Goal: Information Seeking & Learning: Check status

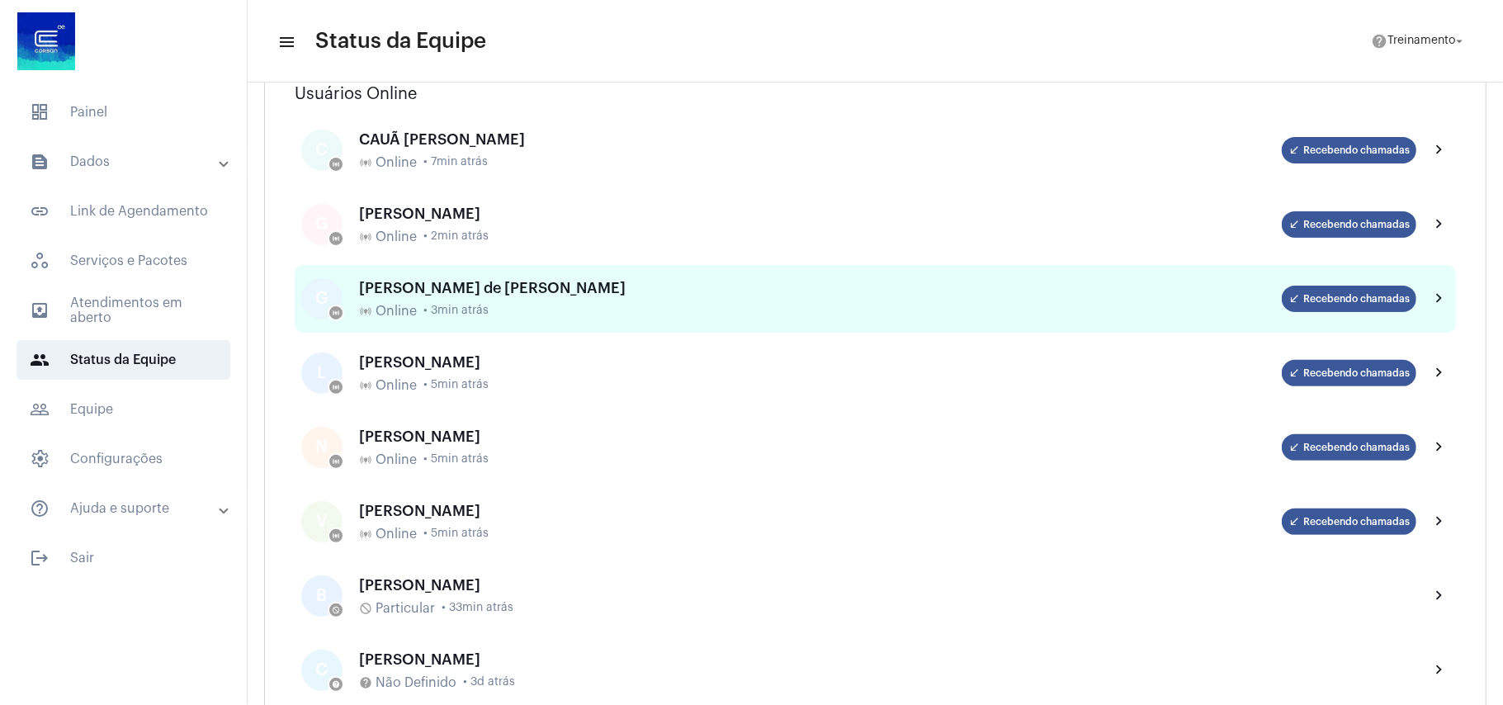
scroll to position [220, 0]
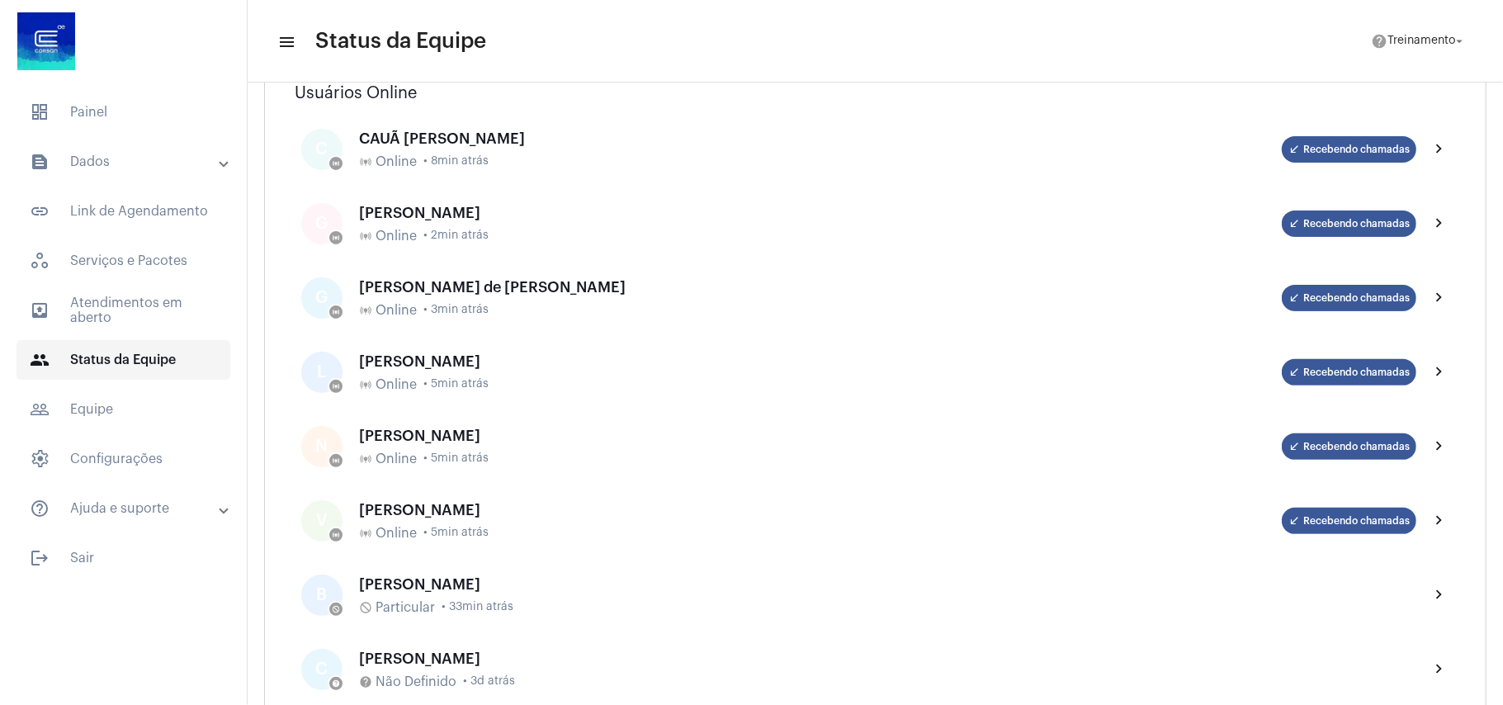
click at [179, 355] on span "people Status da Equipe" at bounding box center [124, 360] width 214 height 40
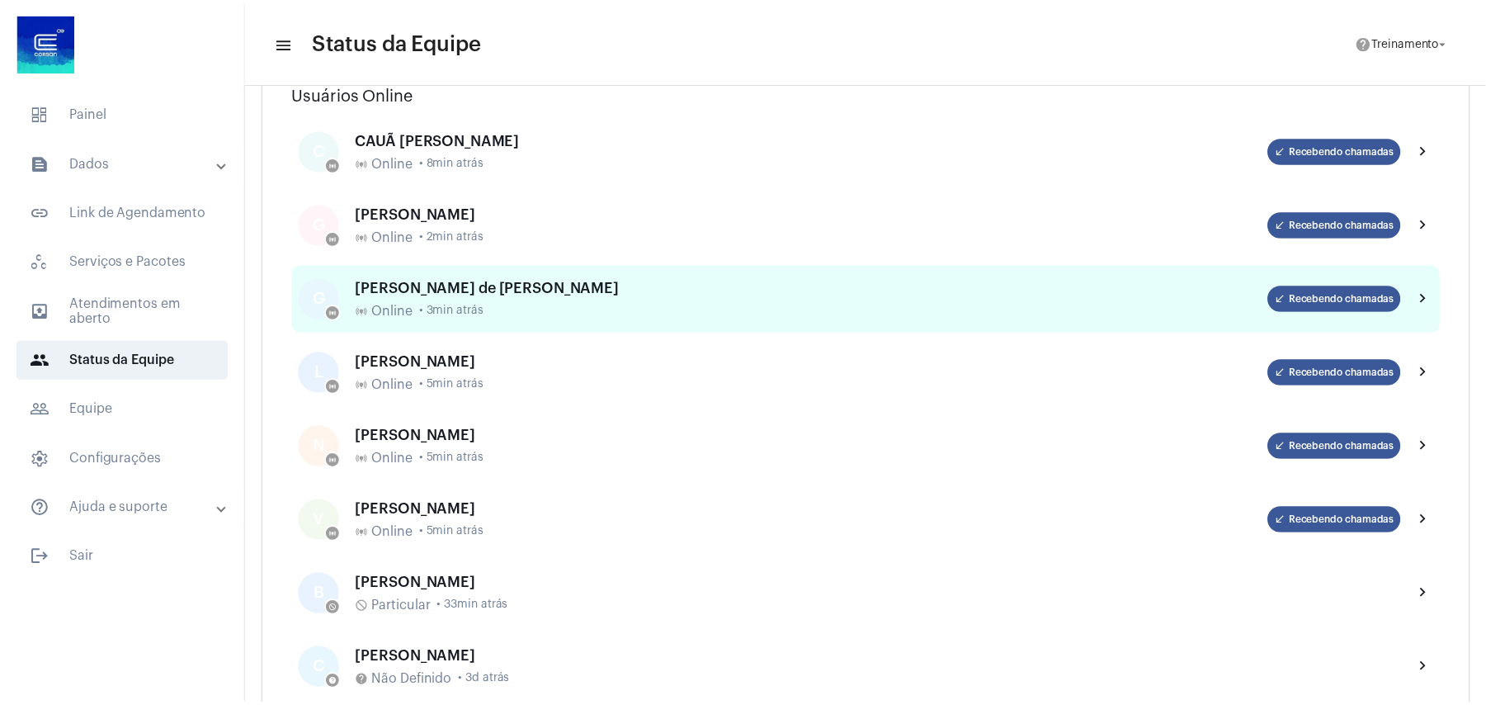
scroll to position [0, 0]
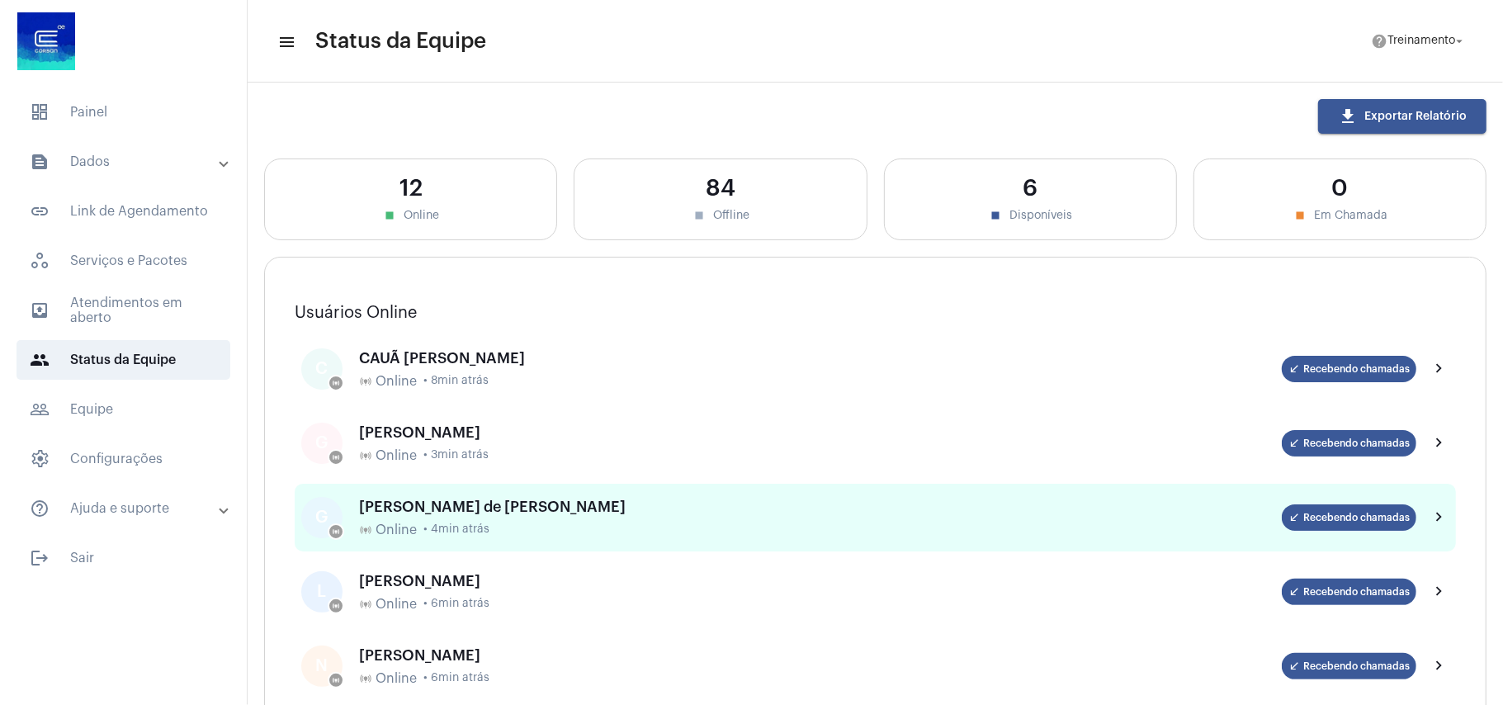
click at [508, 516] on div "Gustavo Antunes de Alexandre online_prediction Online • 4min atrás" at bounding box center [820, 518] width 923 height 39
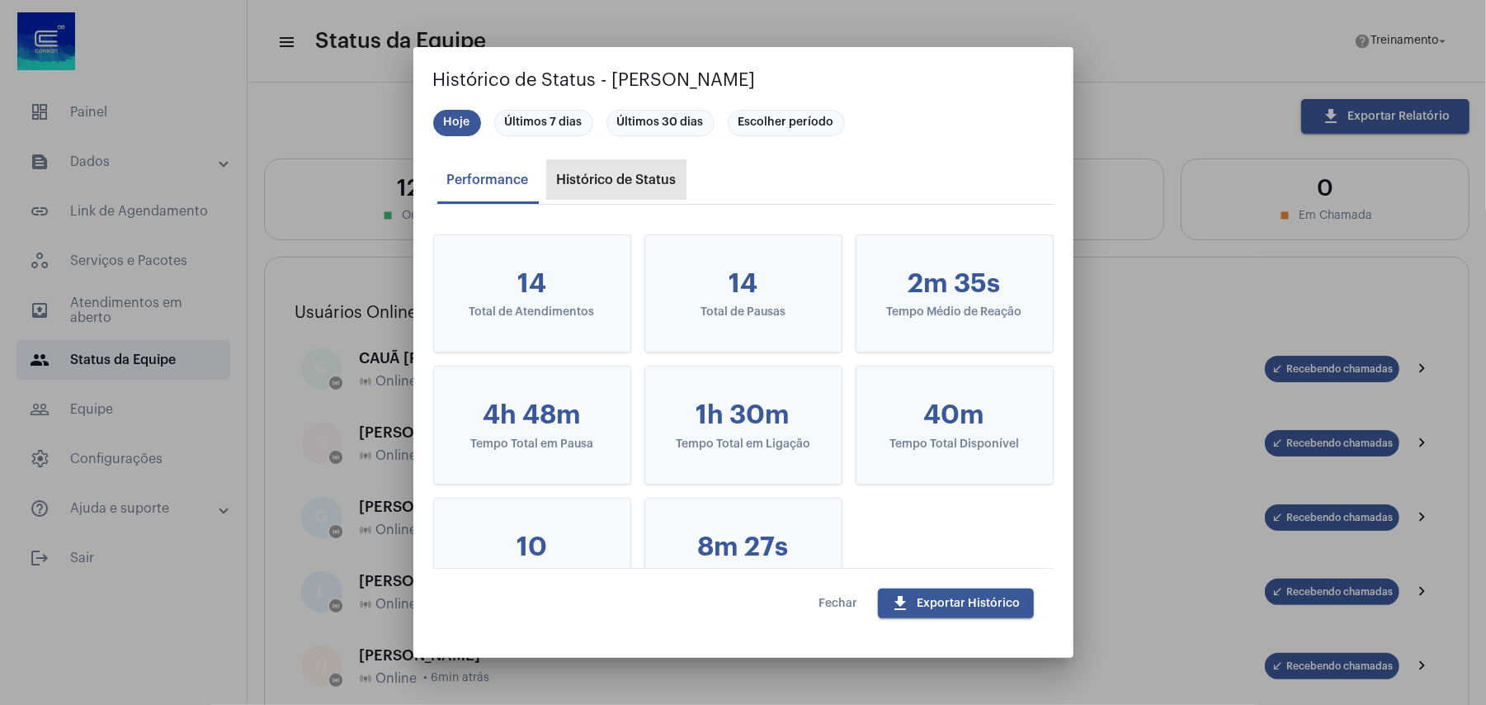
click at [634, 173] on div "Histórico de Status" at bounding box center [617, 180] width 120 height 15
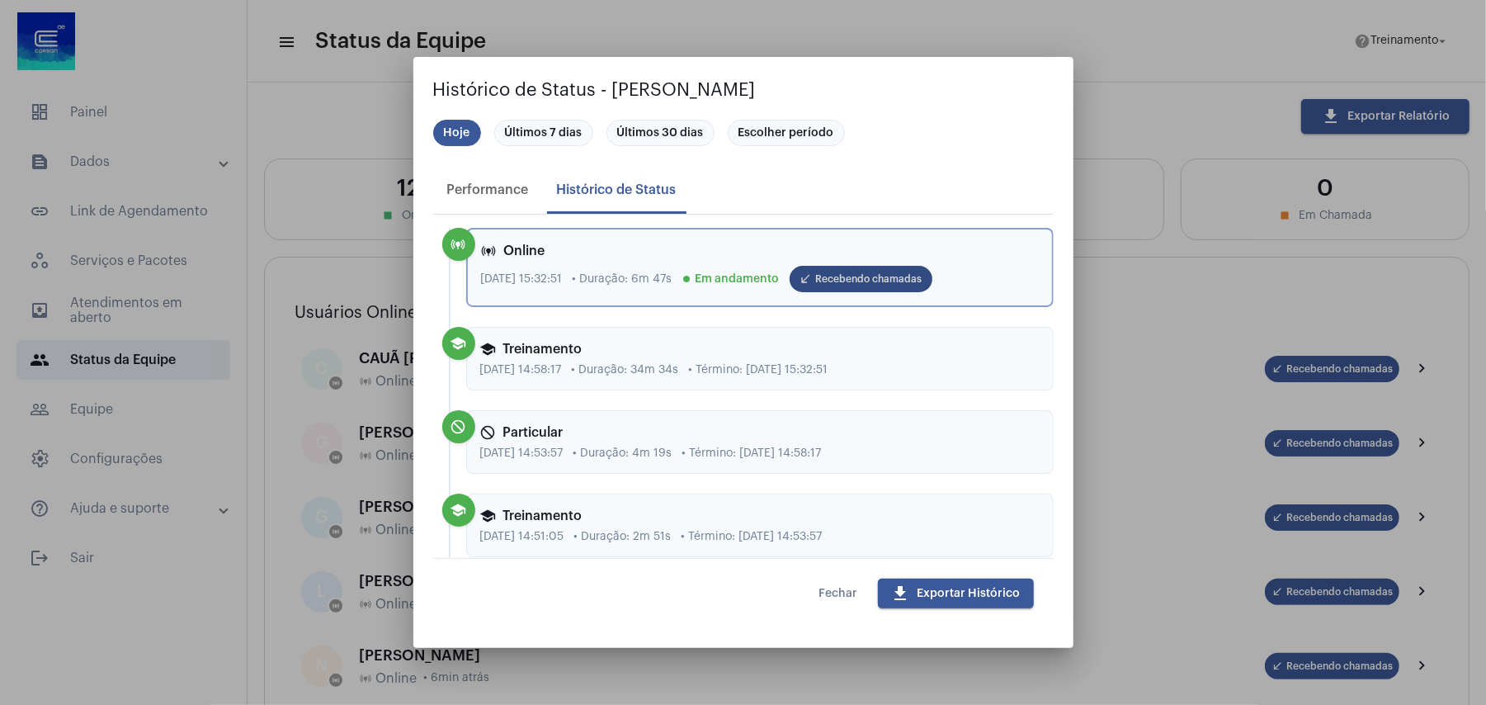
click at [892, 274] on mat-chip "call_received Recebendo chamadas" at bounding box center [861, 279] width 143 height 26
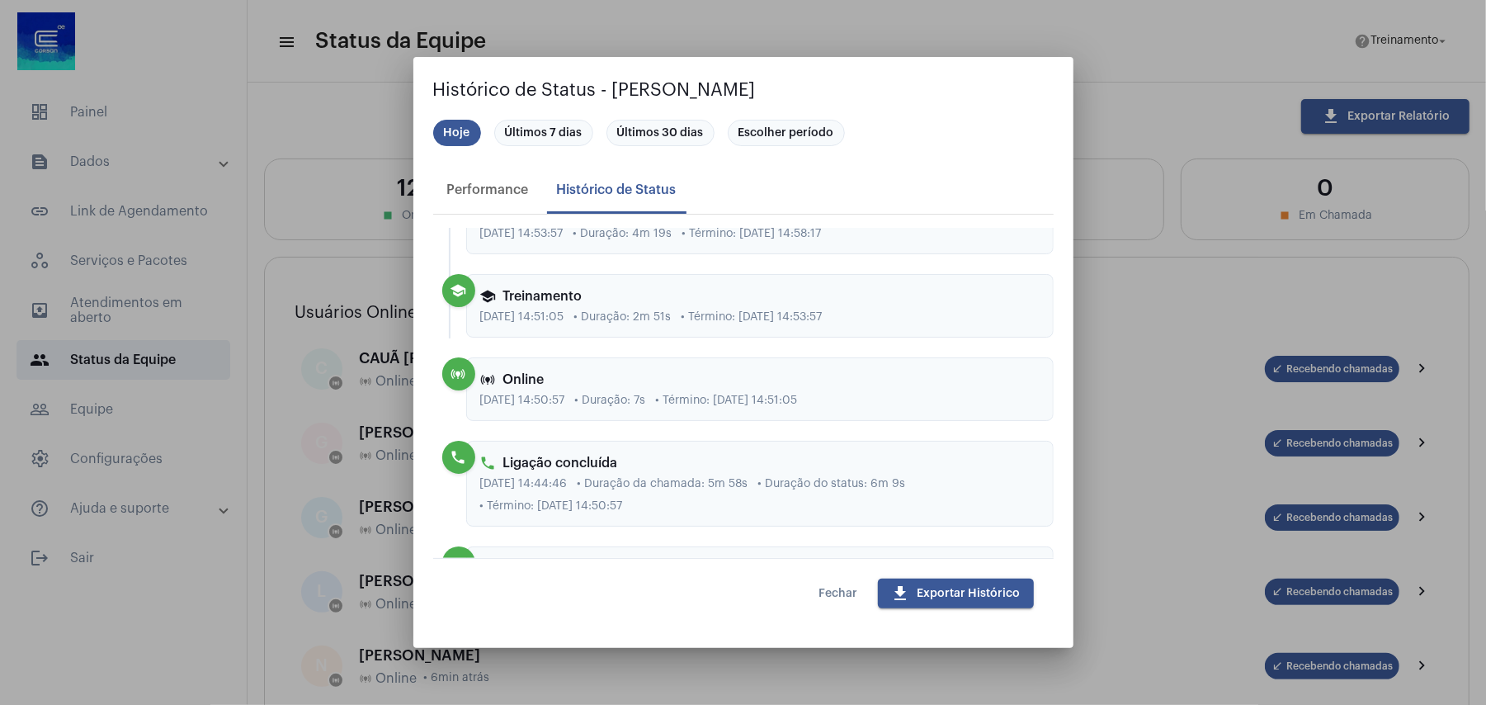
scroll to position [110, 0]
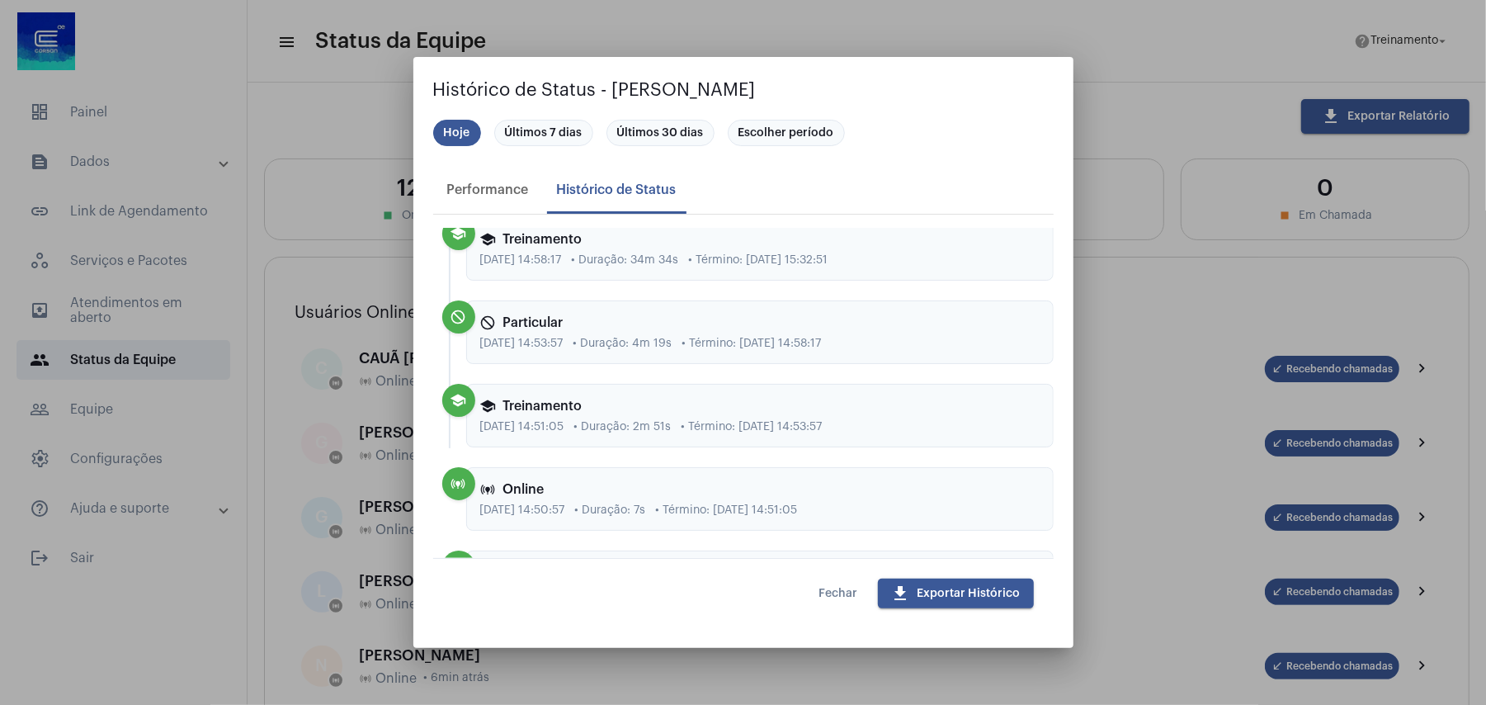
click at [674, 259] on span "• Duração: 34m 34s" at bounding box center [625, 260] width 107 height 12
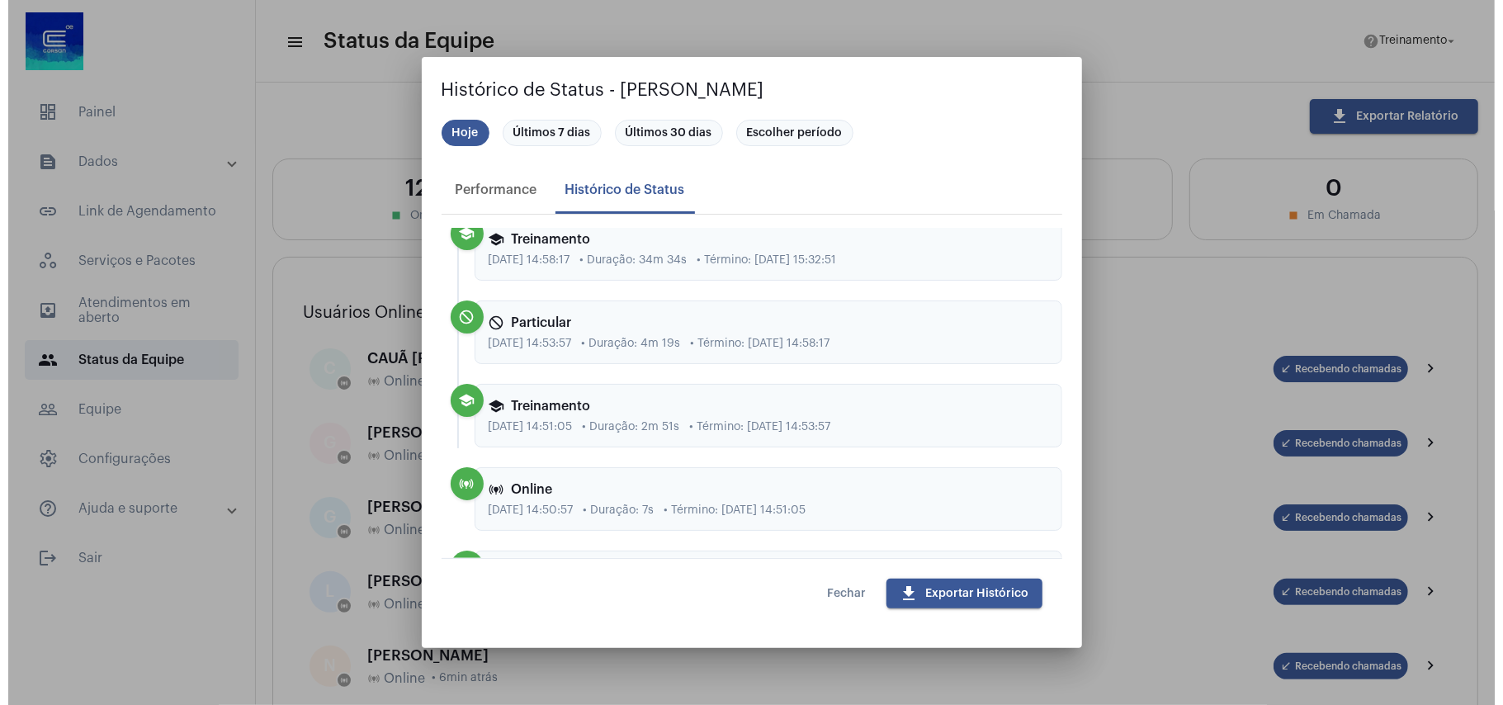
scroll to position [0, 0]
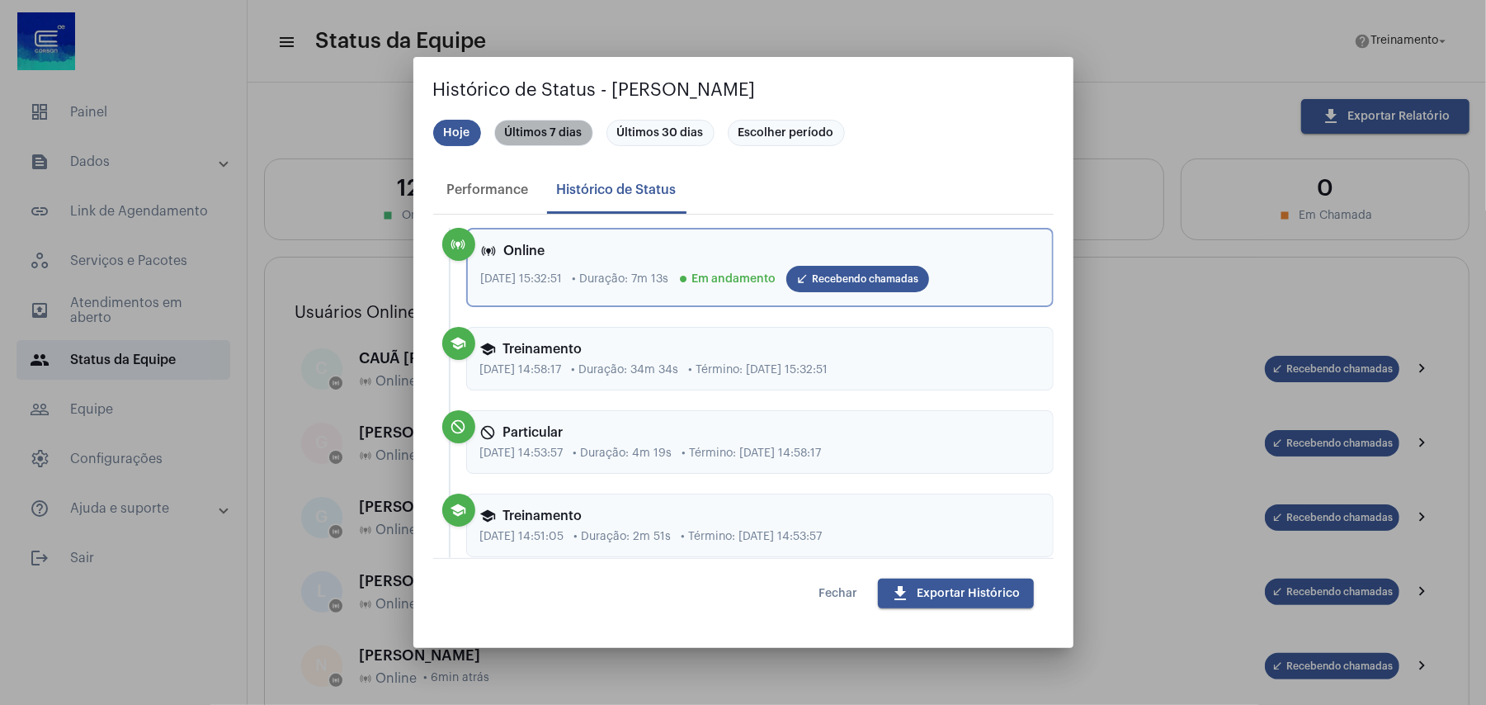
click at [541, 134] on mat-chip "Últimos 7 dias" at bounding box center [543, 133] width 99 height 26
click at [466, 130] on mat-chip "Hoje" at bounding box center [457, 133] width 48 height 26
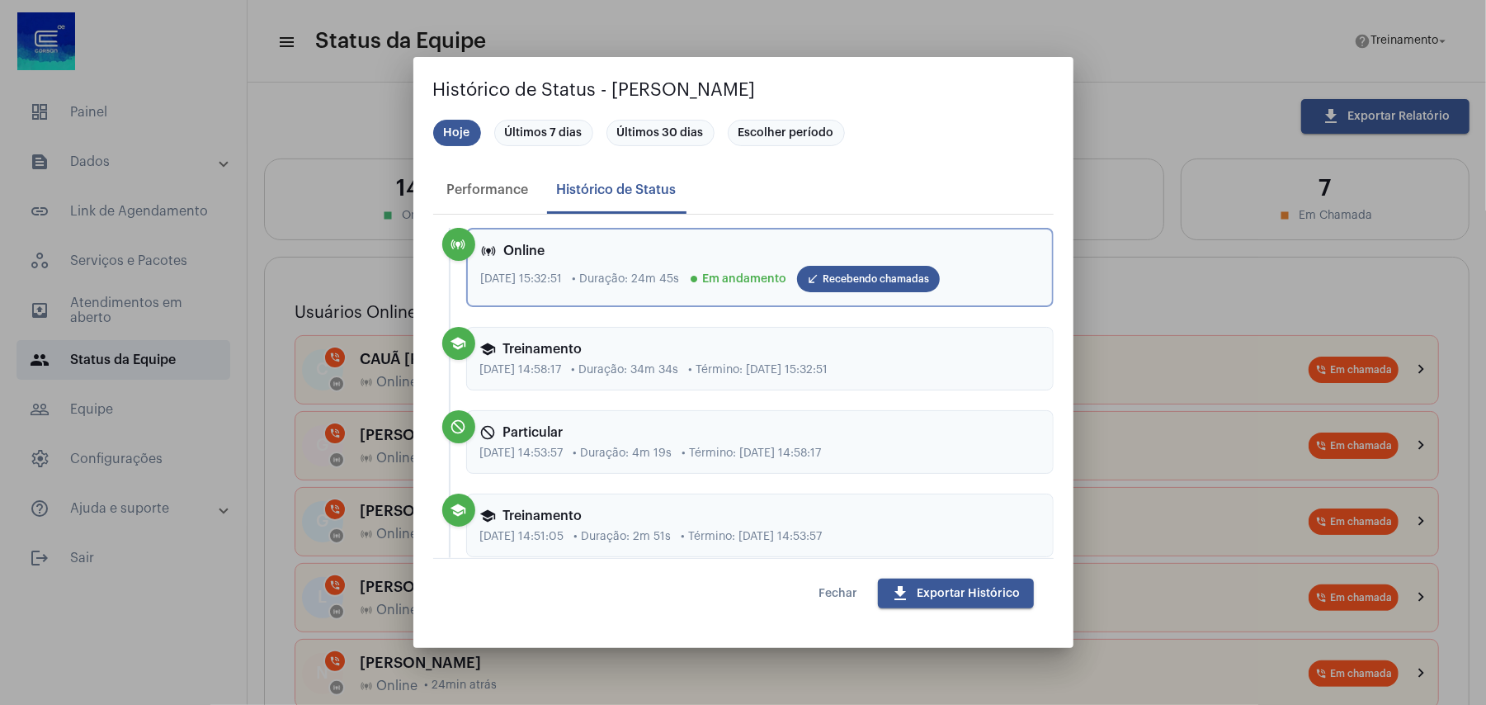
click at [1144, 182] on div at bounding box center [743, 352] width 1486 height 705
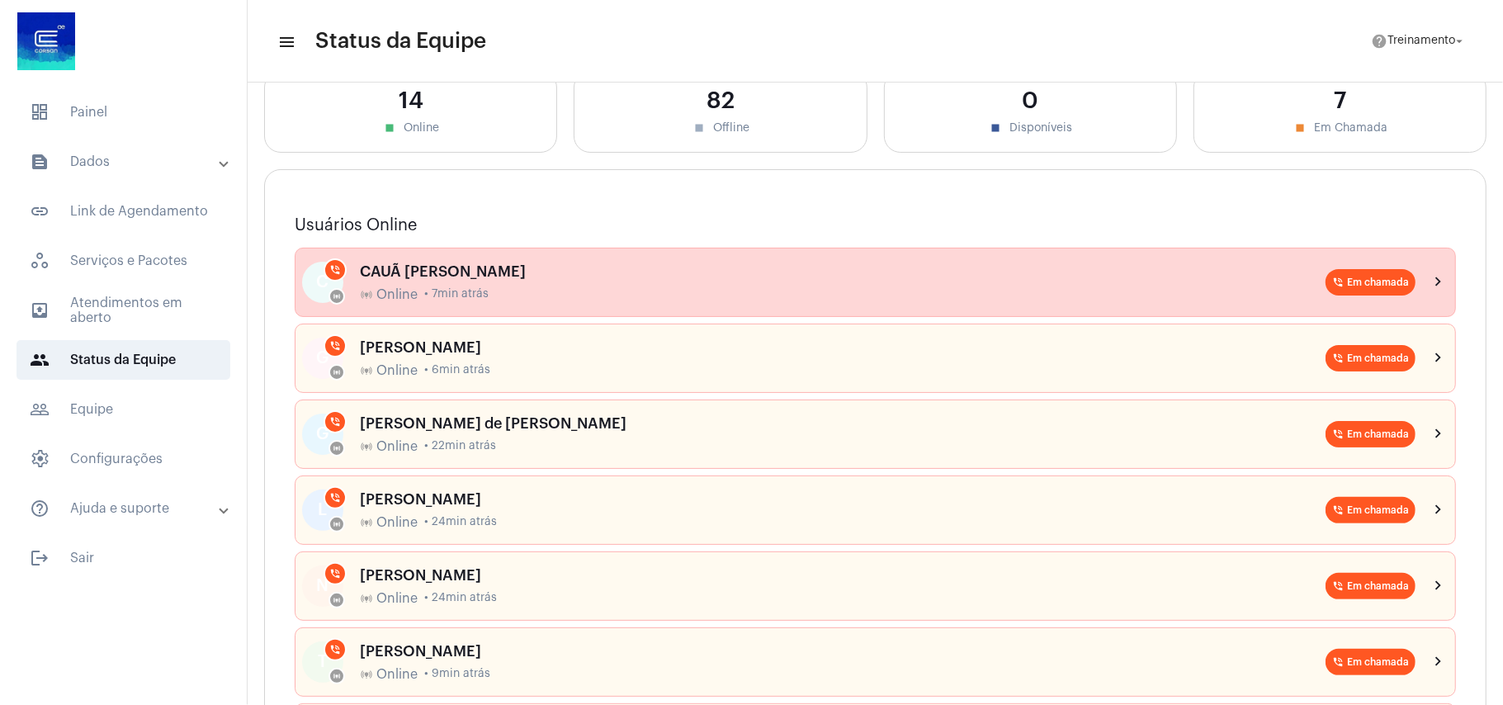
scroll to position [220, 0]
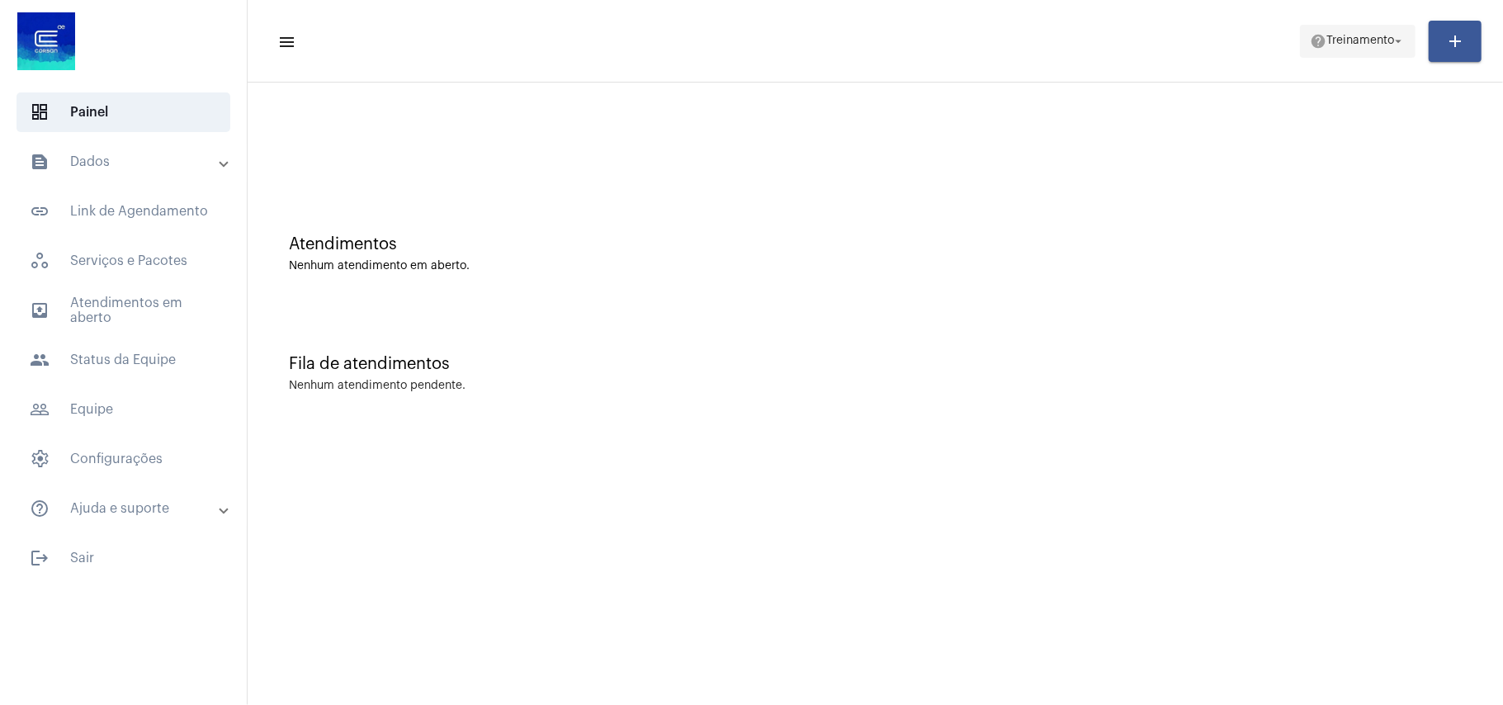
click at [1342, 40] on span "Treinamento" at bounding box center [1360, 41] width 68 height 12
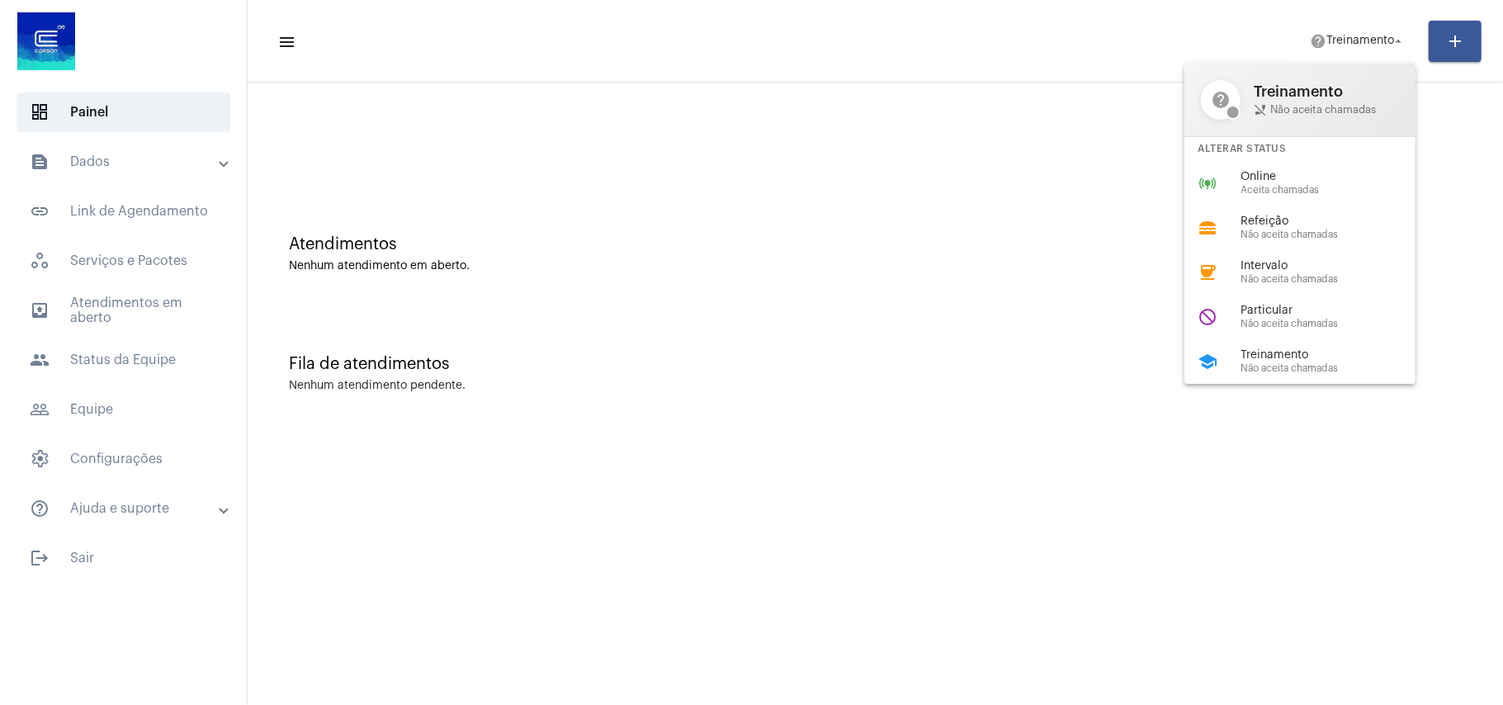
click at [1071, 189] on div at bounding box center [751, 352] width 1503 height 705
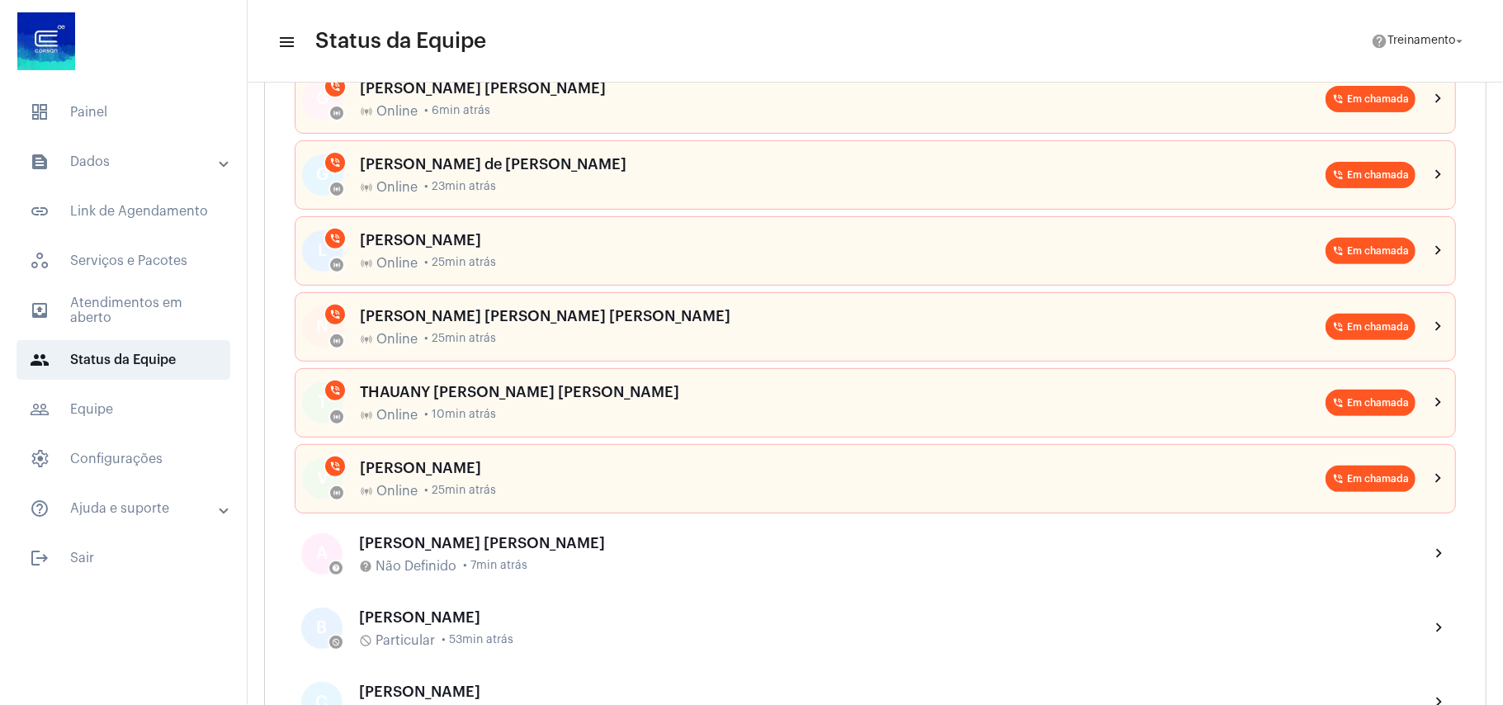
scroll to position [330, 0]
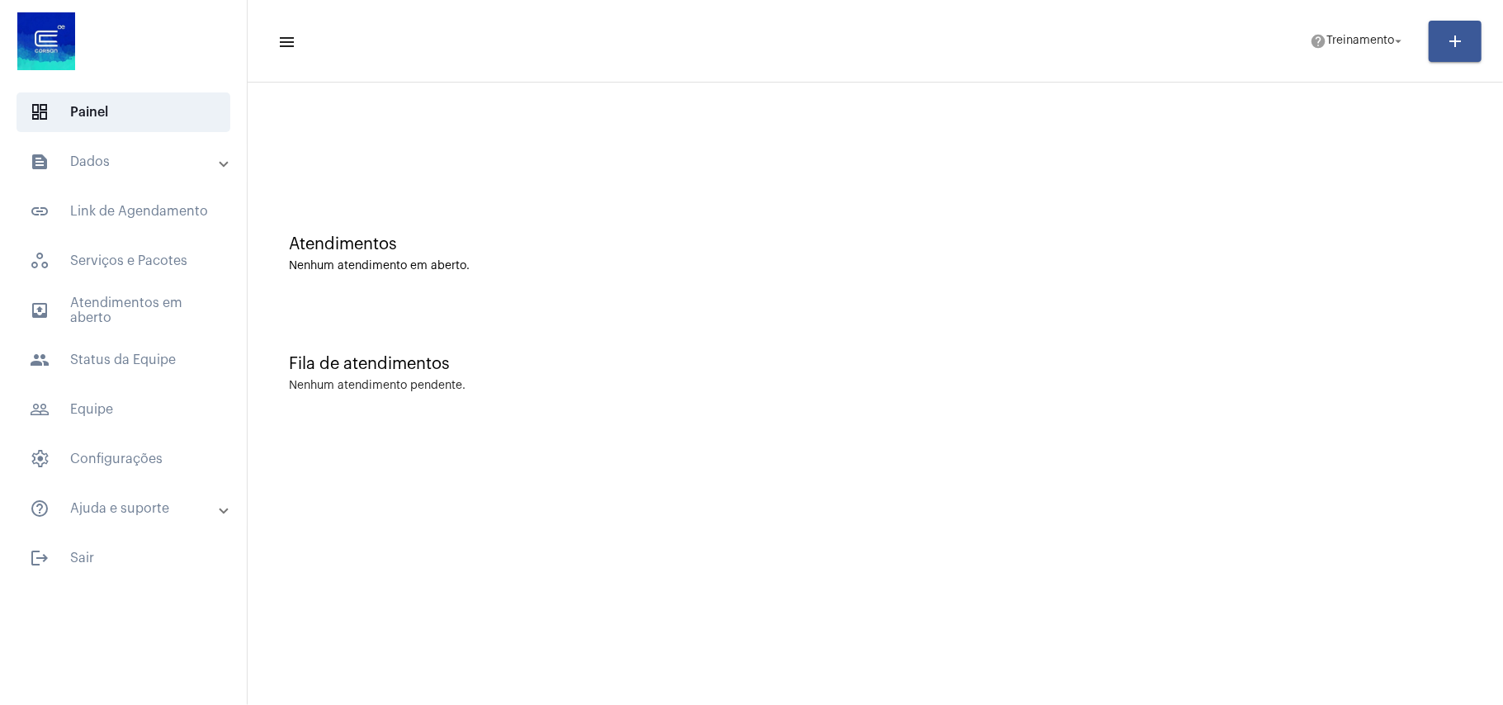
click at [685, 327] on div "Fila de atendimentos Nenhum atendimento pendente." at bounding box center [875, 365] width 1239 height 120
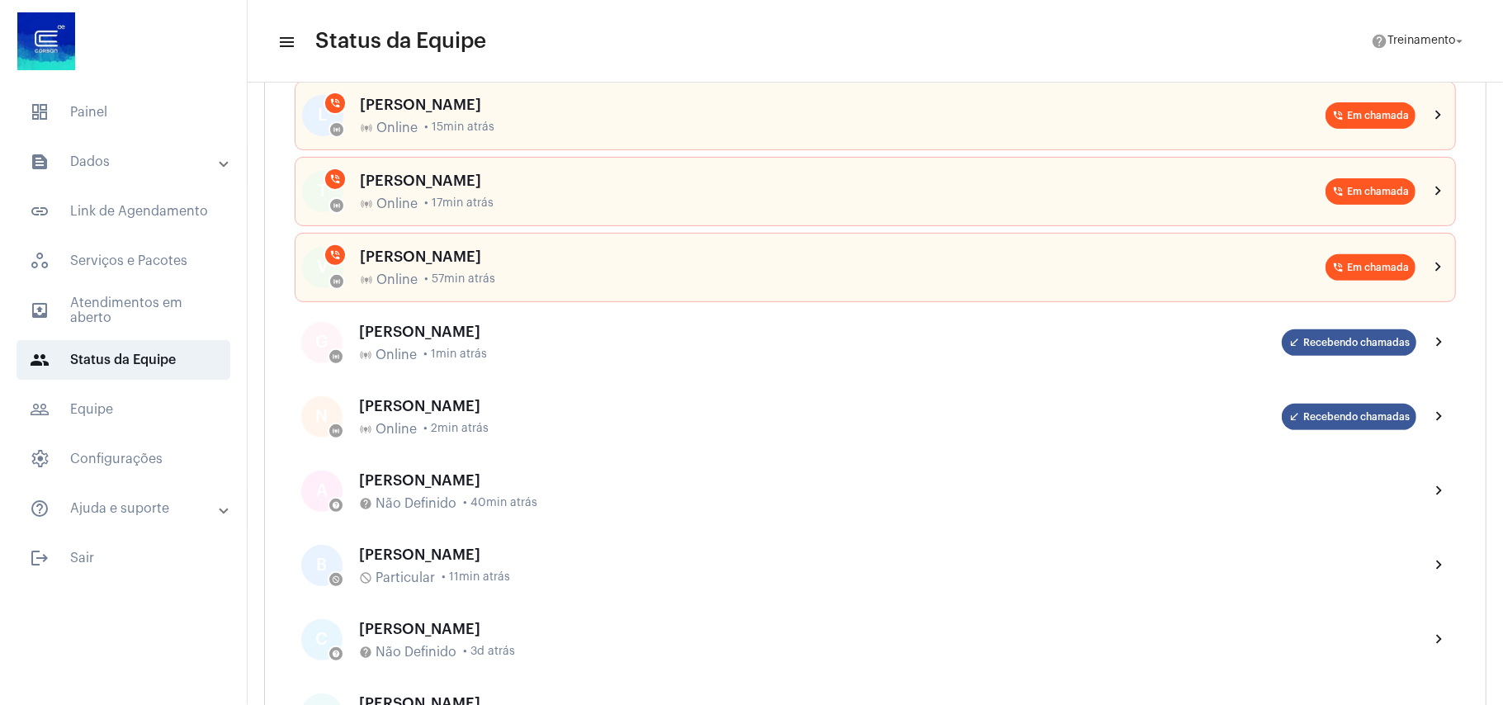
scroll to position [220, 0]
